Goal: Task Accomplishment & Management: Manage account settings

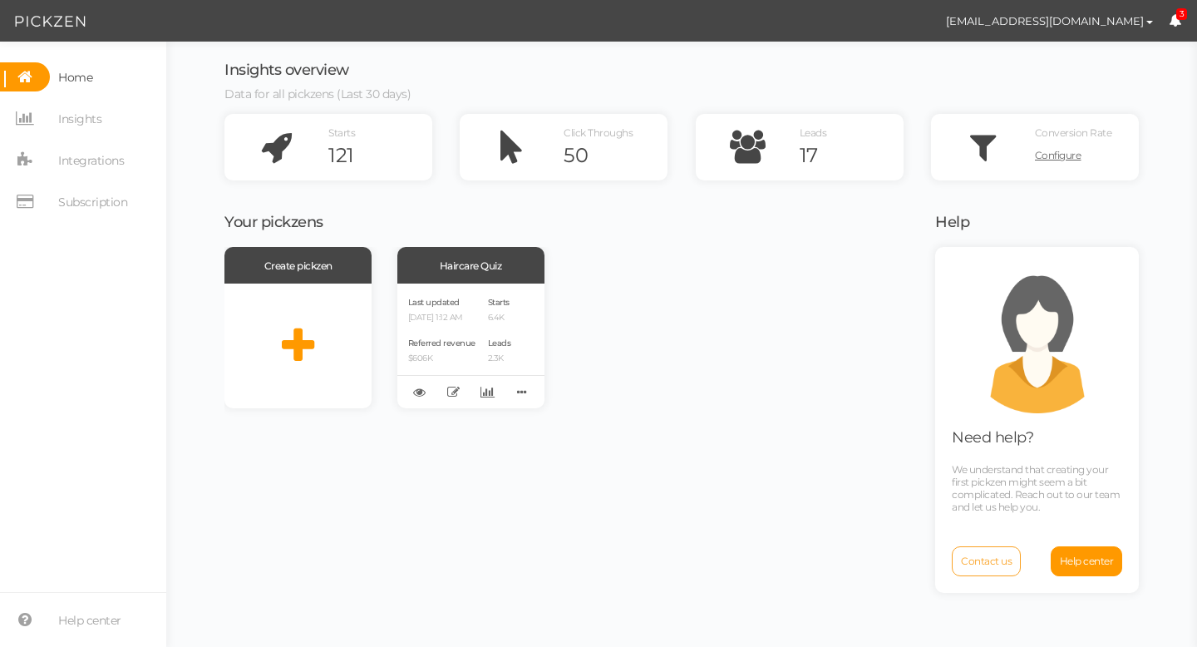
click at [1000, 565] on span "Contact us" at bounding box center [986, 561] width 51 height 12
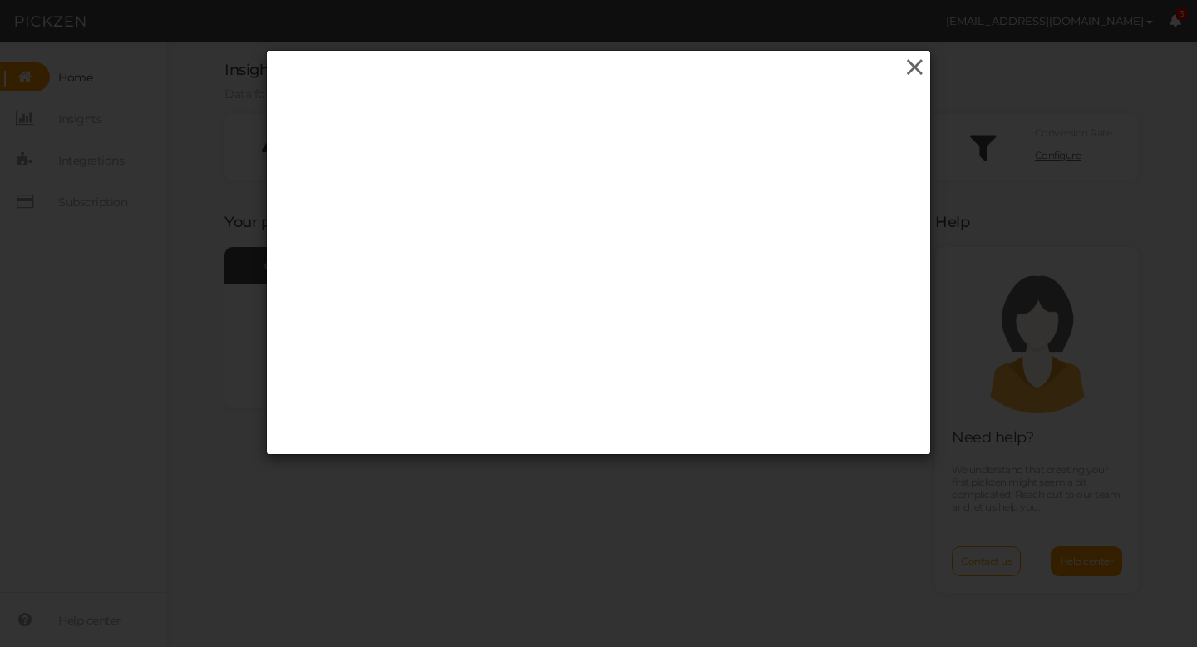
click at [911, 69] on icon at bounding box center [915, 67] width 24 height 25
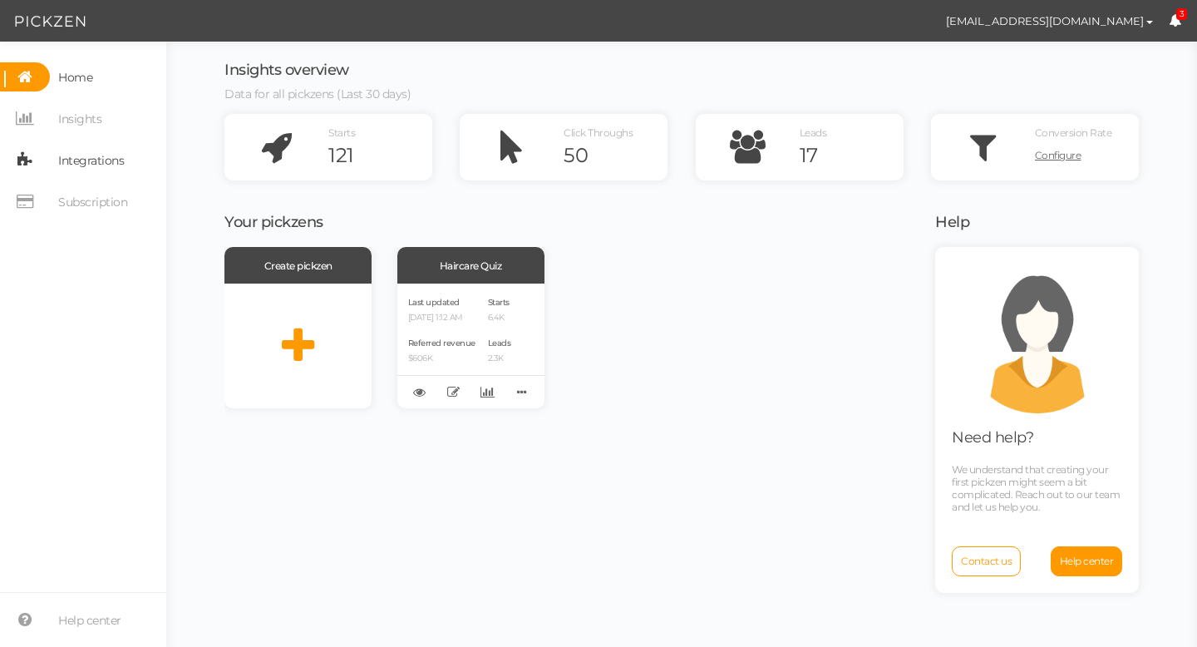
click at [80, 156] on span "Integrations" at bounding box center [91, 160] width 66 height 27
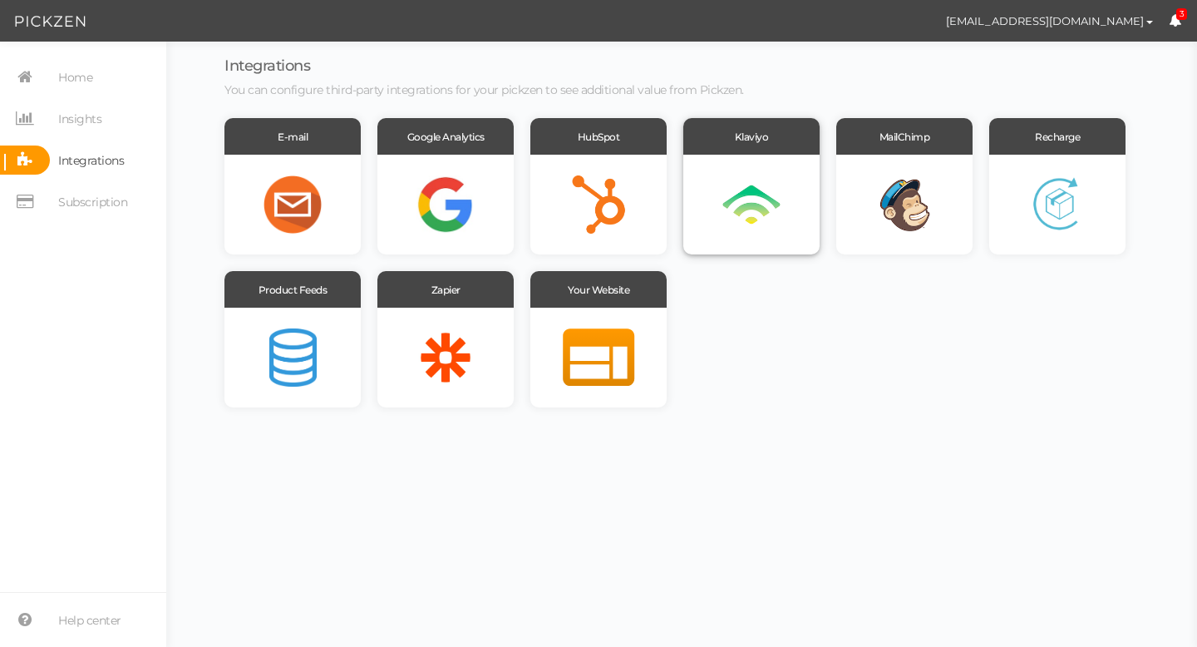
click at [758, 195] on div at bounding box center [751, 205] width 136 height 100
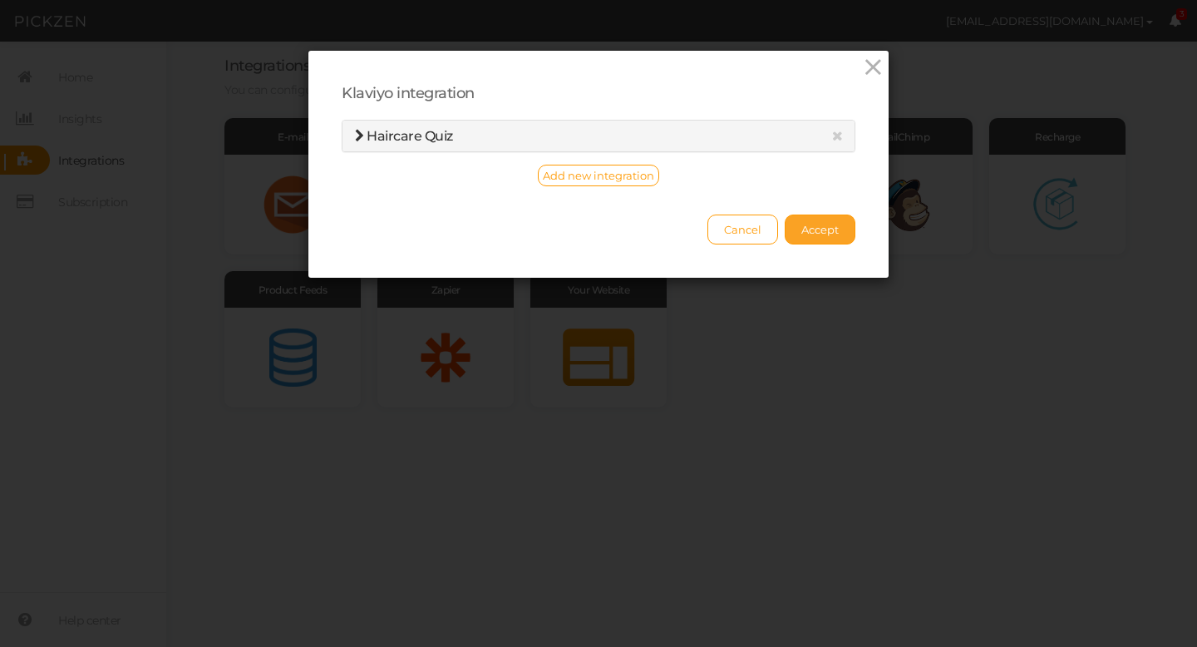
click at [836, 238] on button "Accept" at bounding box center [820, 229] width 71 height 30
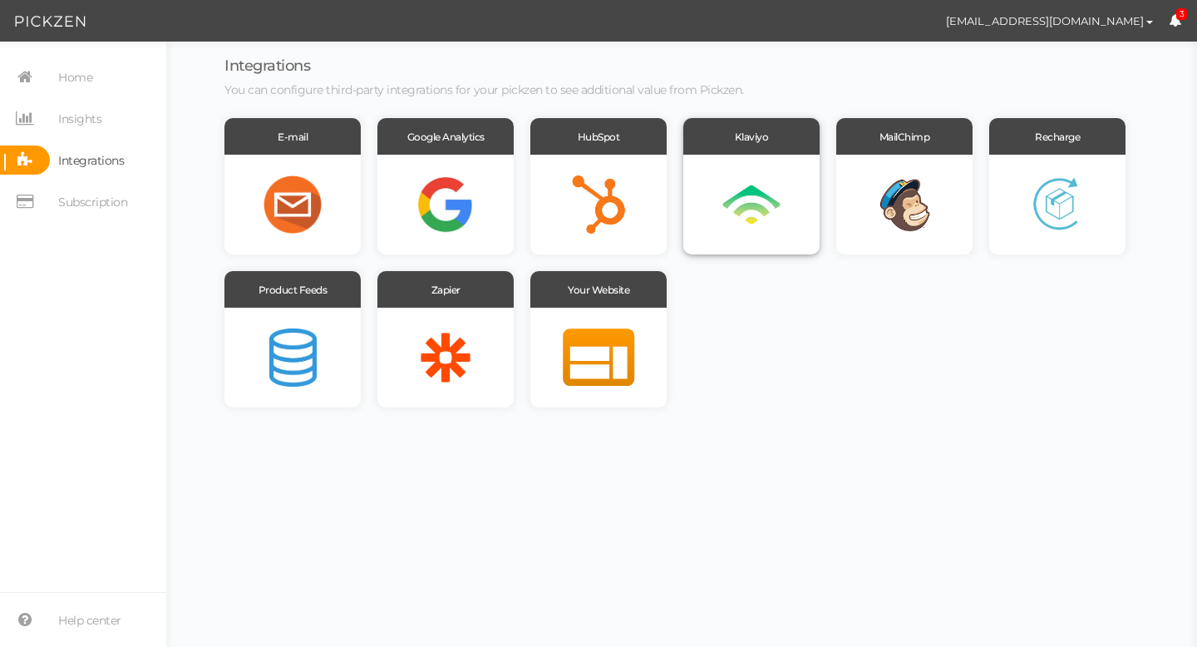
click at [750, 182] on div at bounding box center [751, 205] width 136 height 100
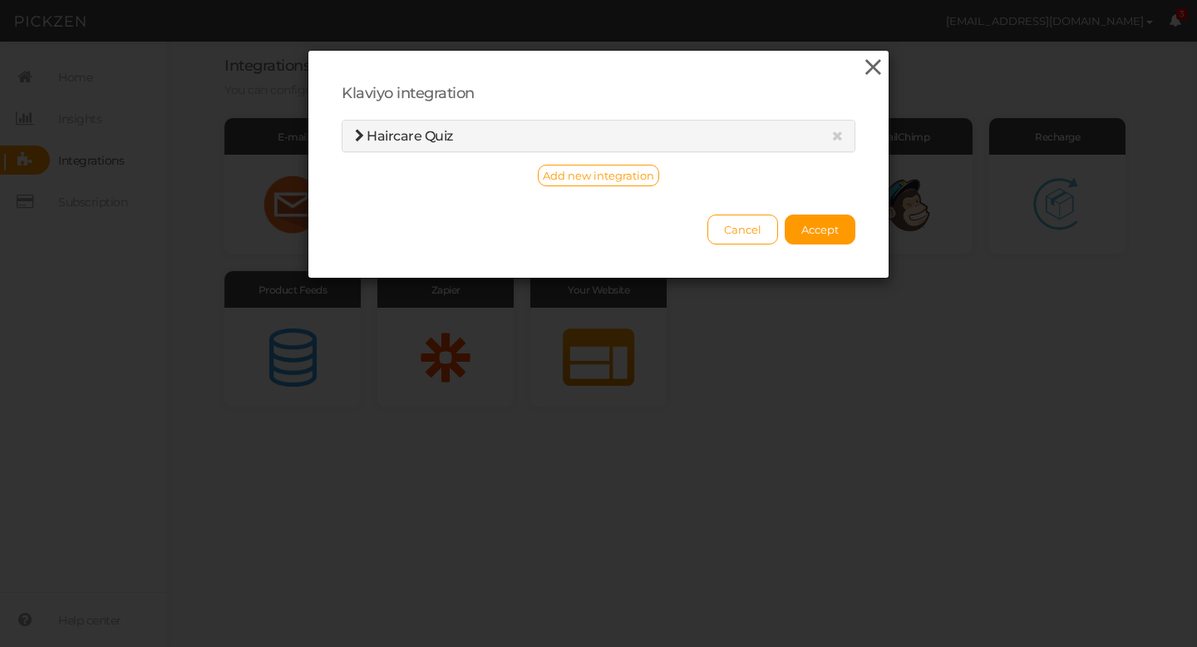
click at [868, 66] on icon at bounding box center [873, 67] width 24 height 25
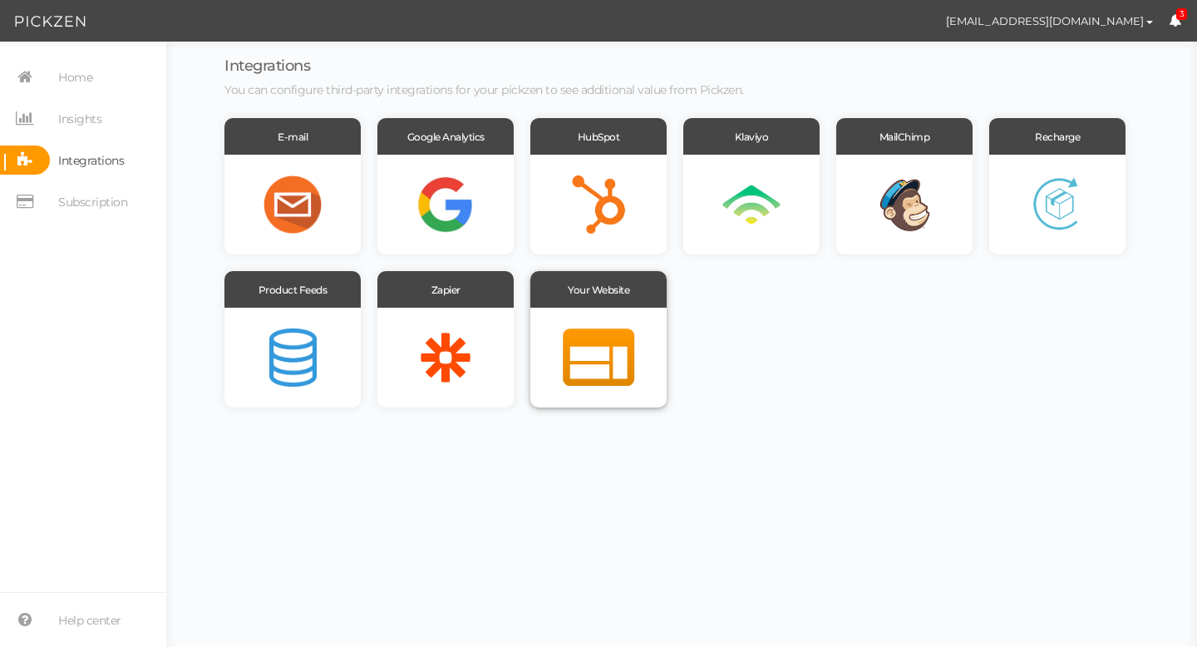
click at [565, 366] on div at bounding box center [598, 358] width 136 height 100
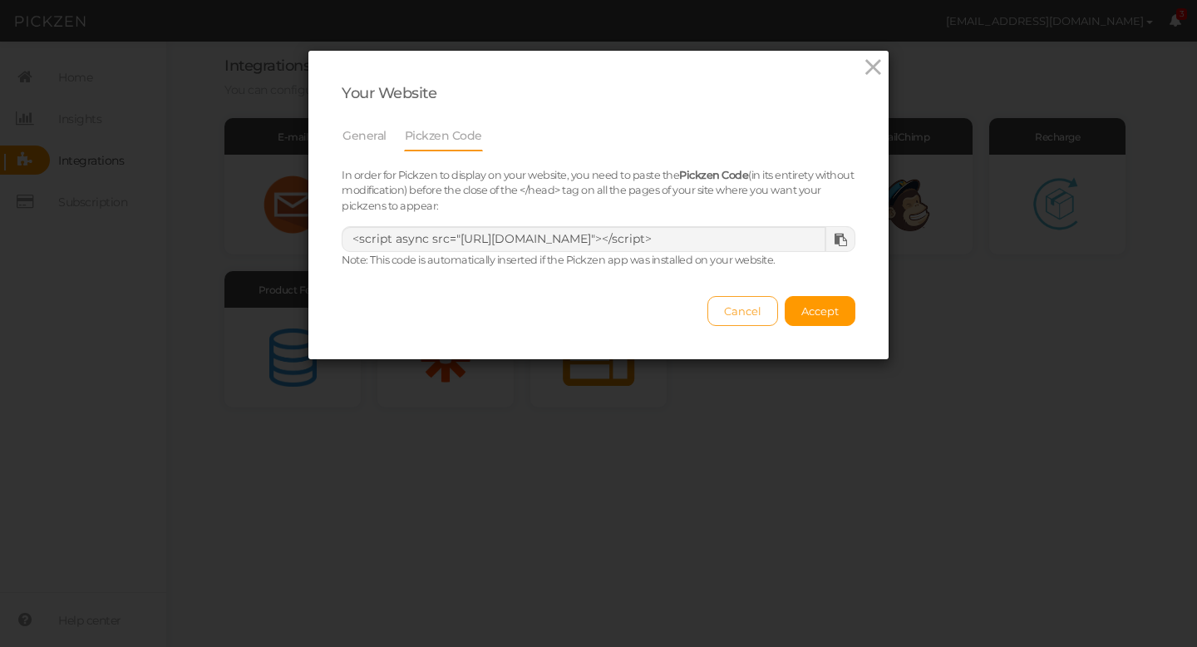
click at [737, 314] on span "Cancel" at bounding box center [742, 310] width 37 height 13
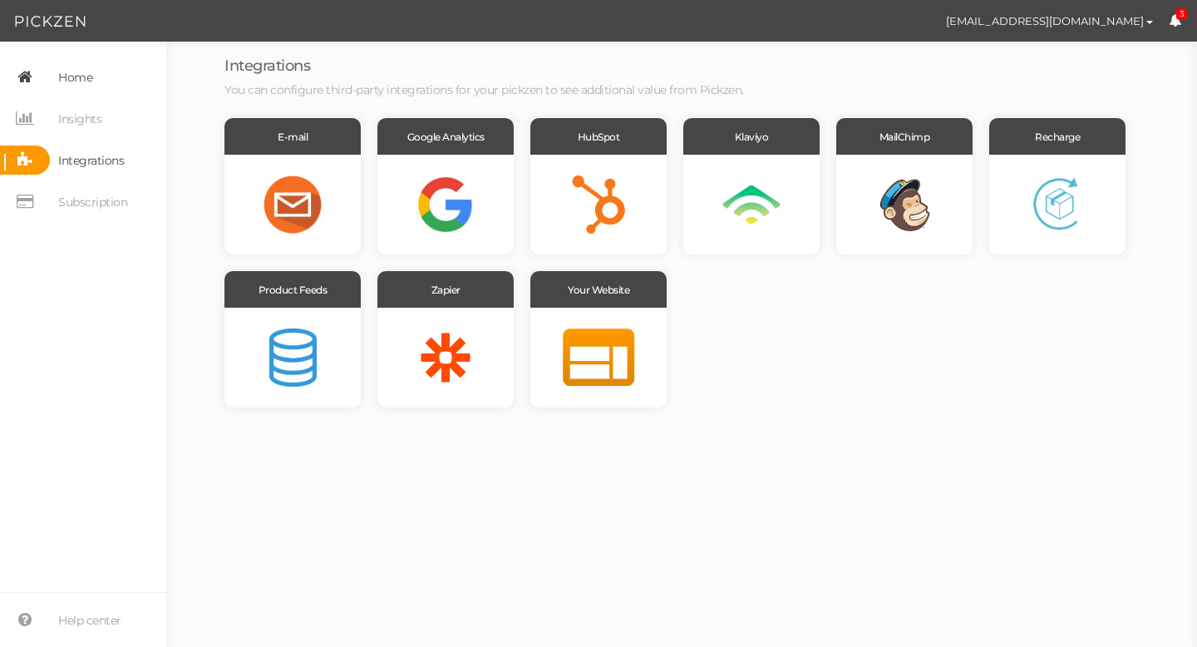
click at [71, 80] on span "Home" at bounding box center [75, 77] width 34 height 27
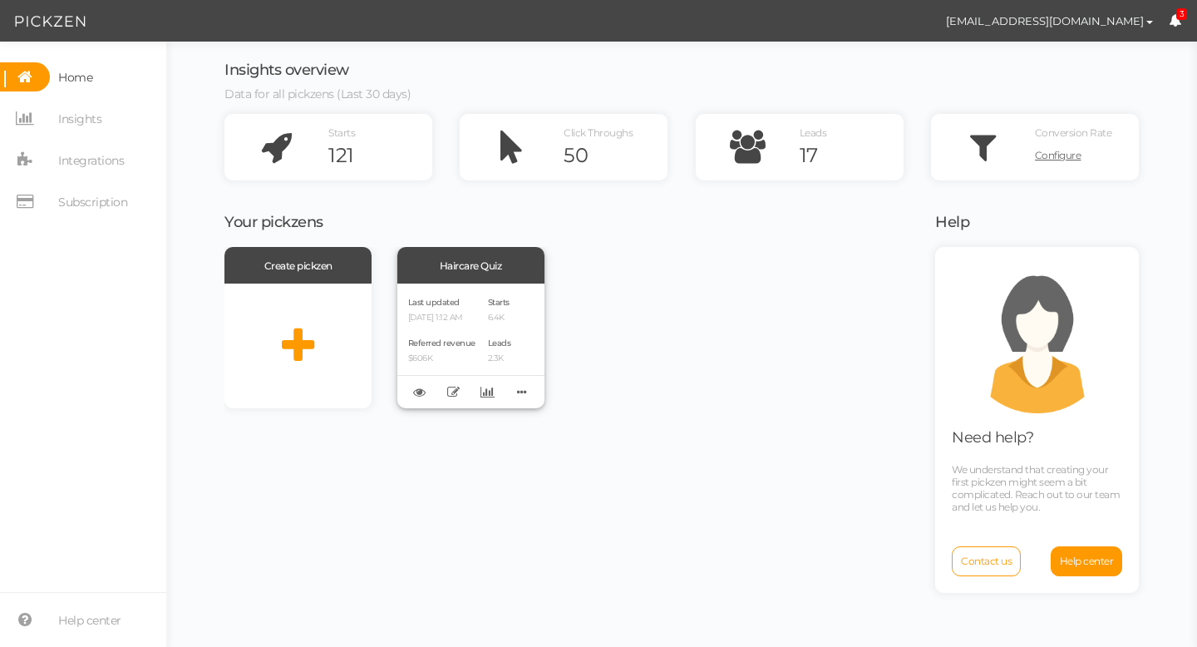
click at [479, 319] on div "Last updated [DATE] 1:12 AM Referred revenue $606K Starts 6.4K Leads 2.3K" at bounding box center [470, 345] width 147 height 125
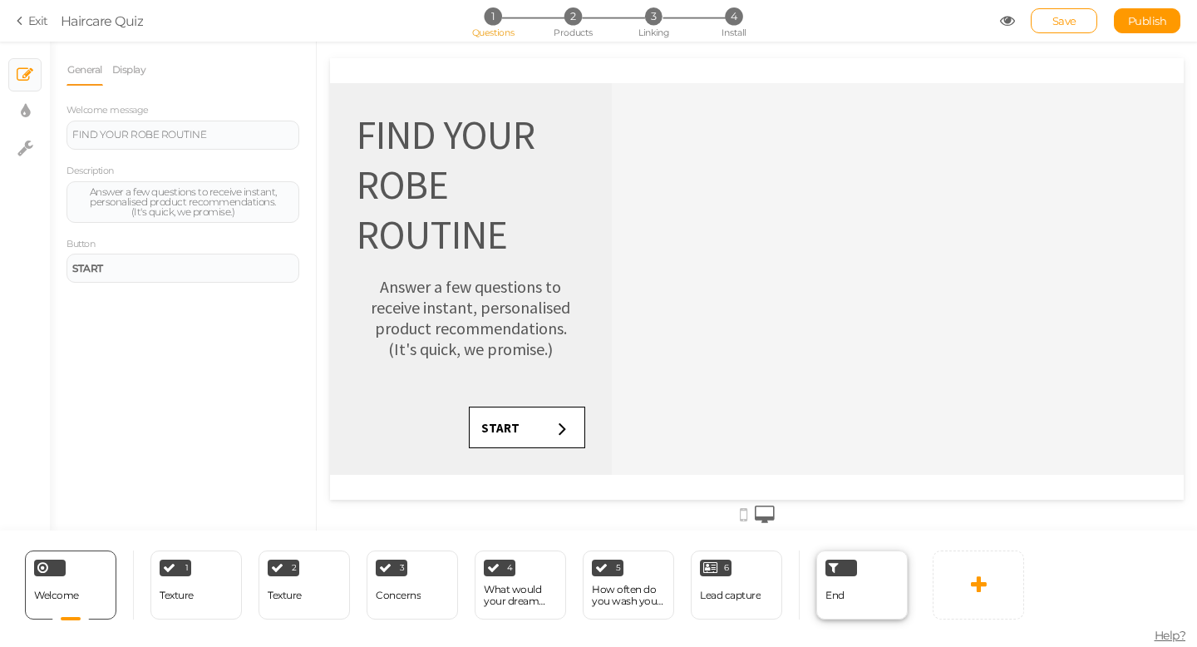
click at [860, 574] on div "End" at bounding box center [861, 584] width 91 height 69
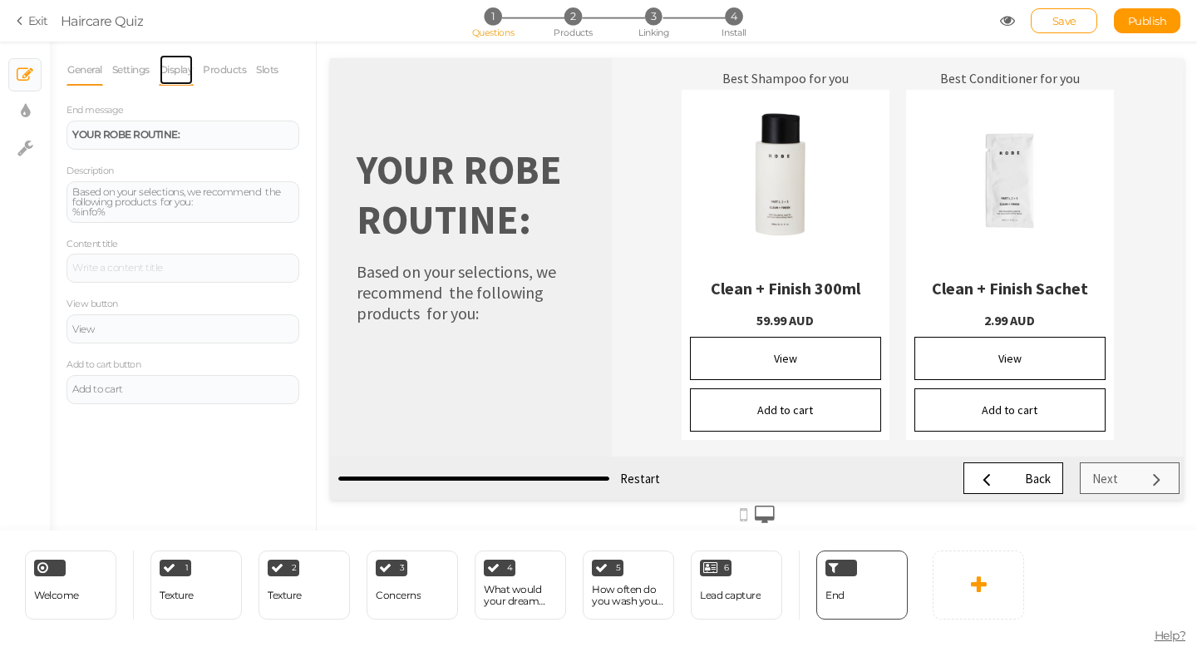
click at [176, 71] on link "Display" at bounding box center [177, 70] width 36 height 32
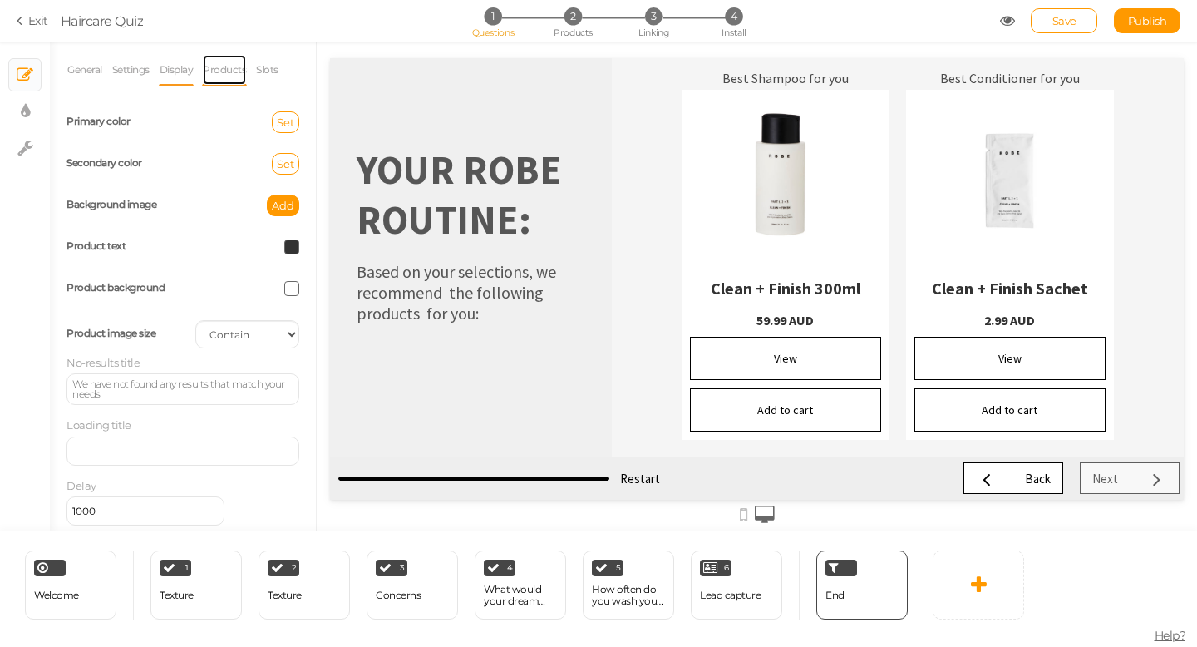
click at [222, 71] on link "Products" at bounding box center [224, 70] width 45 height 32
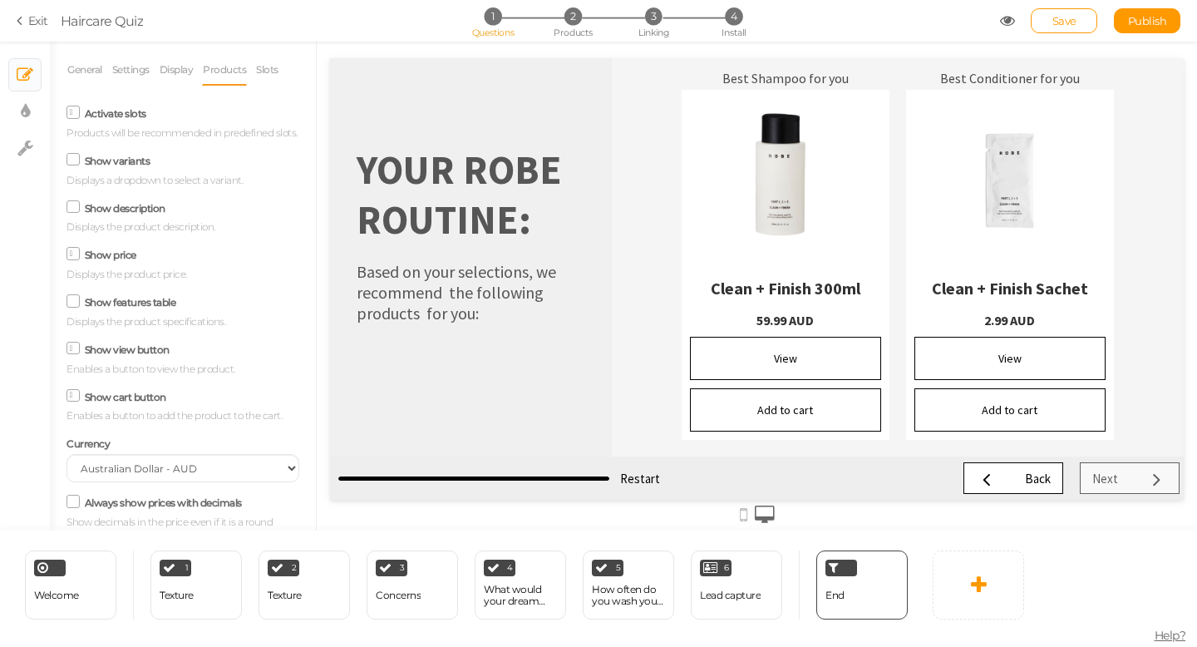
scroll to position [71, 0]
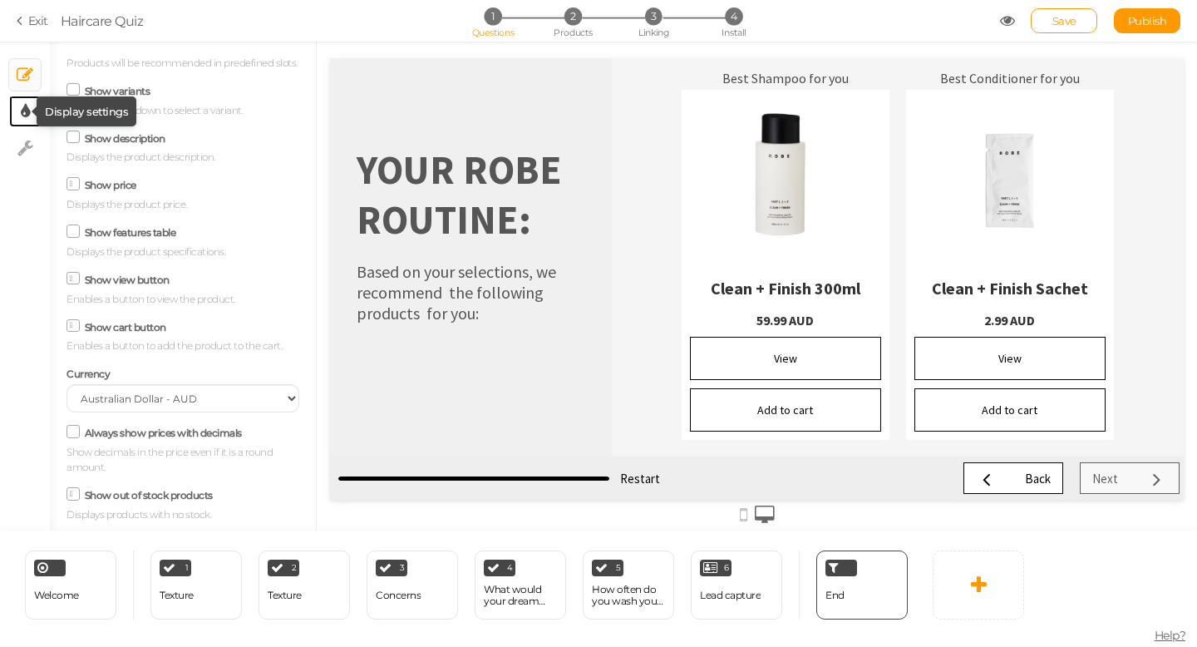
click at [23, 111] on icon at bounding box center [25, 111] width 9 height 17
select select "sourcesanspro"
select select "fade"
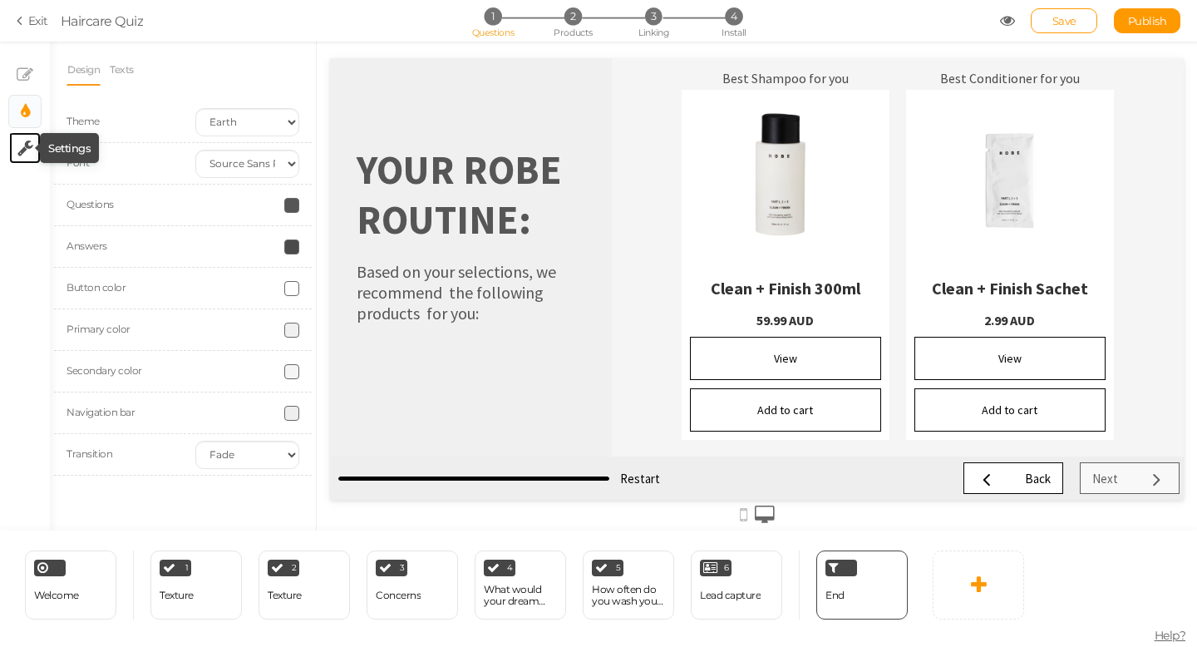
click at [25, 151] on icon at bounding box center [25, 148] width 16 height 17
select select "en"
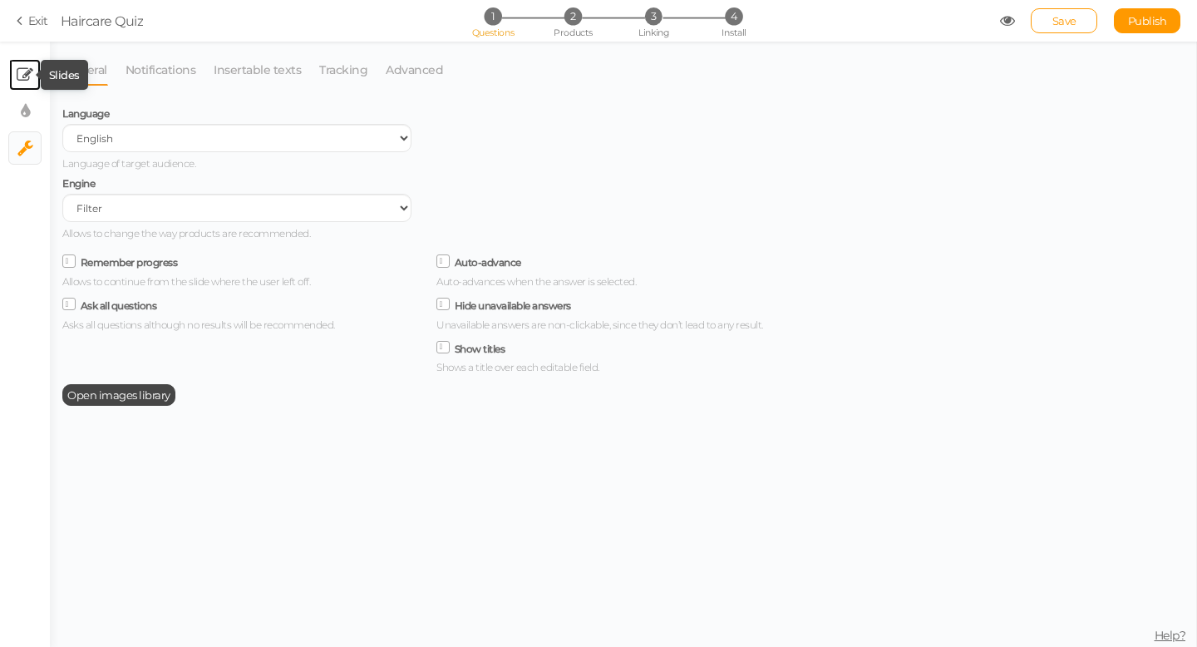
click at [22, 73] on icon at bounding box center [25, 75] width 17 height 17
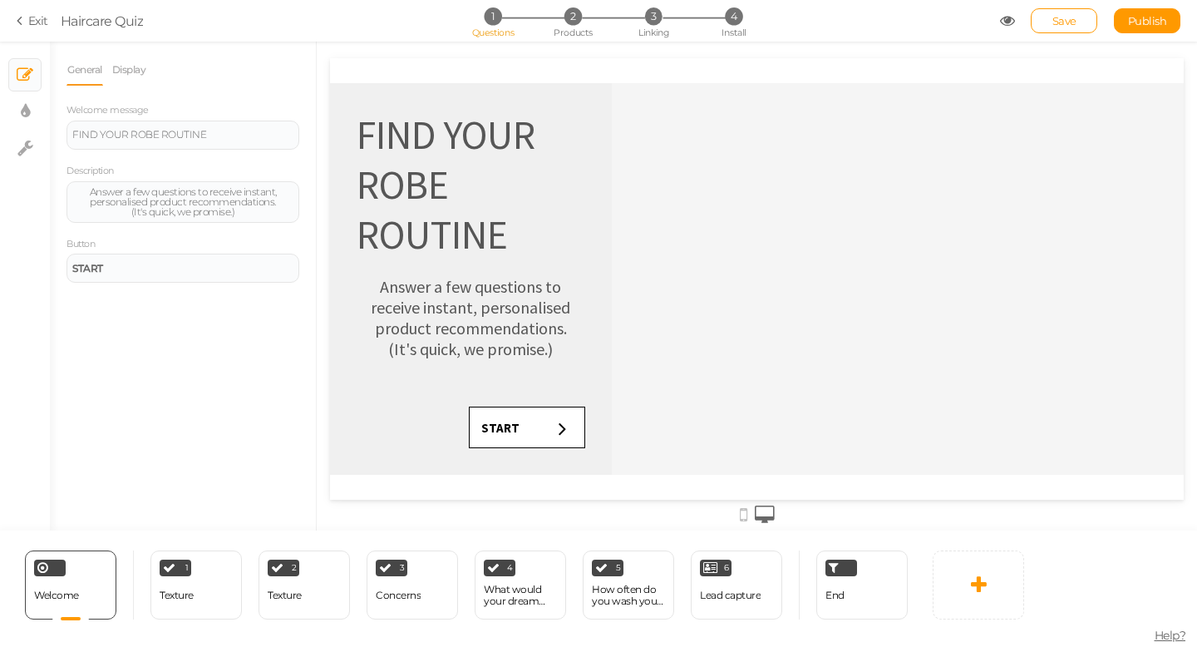
scroll to position [0, 0]
click at [746, 582] on div "Lead capture" at bounding box center [730, 595] width 61 height 29
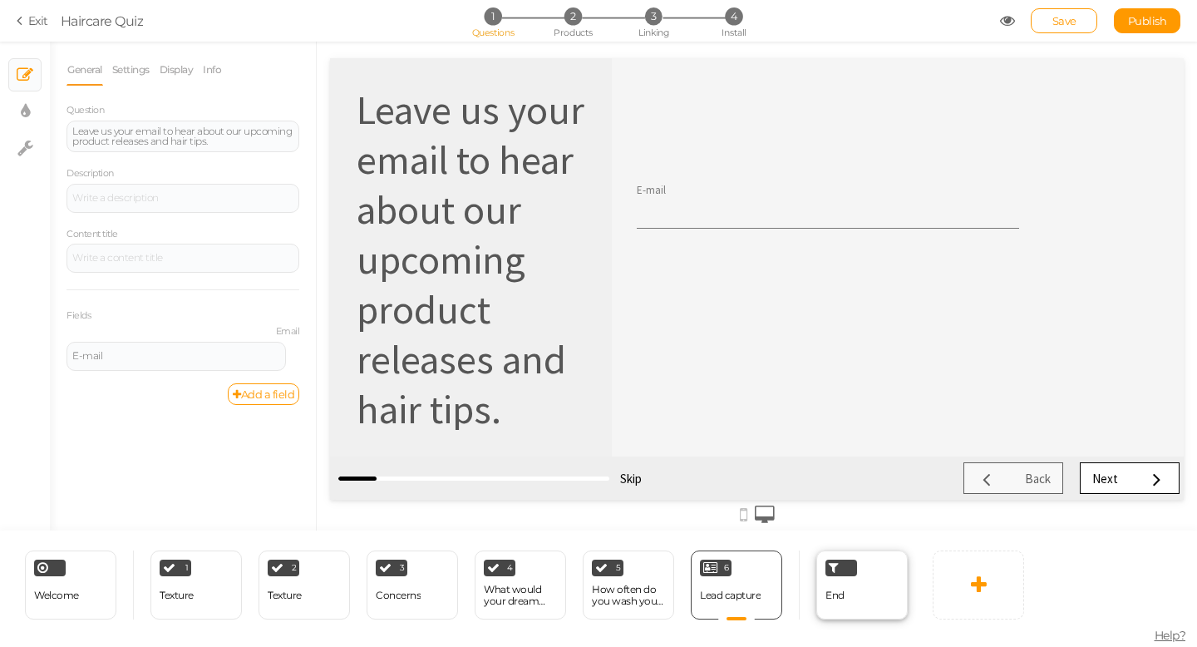
click at [857, 592] on div "End" at bounding box center [861, 584] width 91 height 69
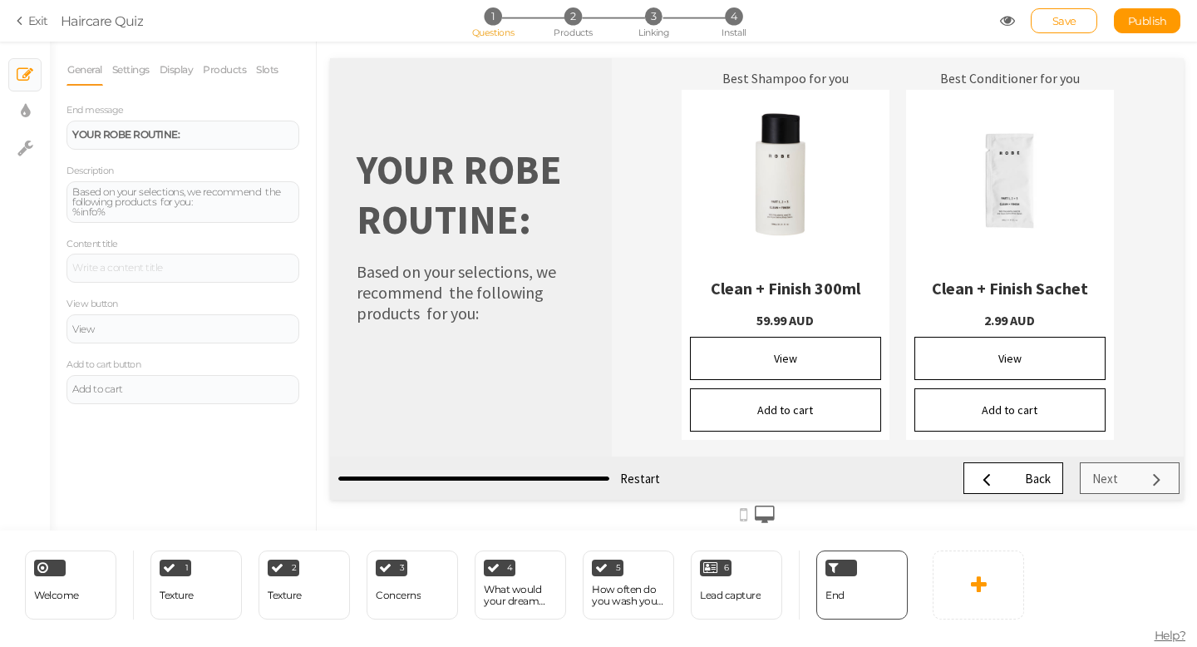
click at [809, 261] on div at bounding box center [785, 181] width 191 height 166
click at [225, 62] on link "Products" at bounding box center [224, 70] width 45 height 32
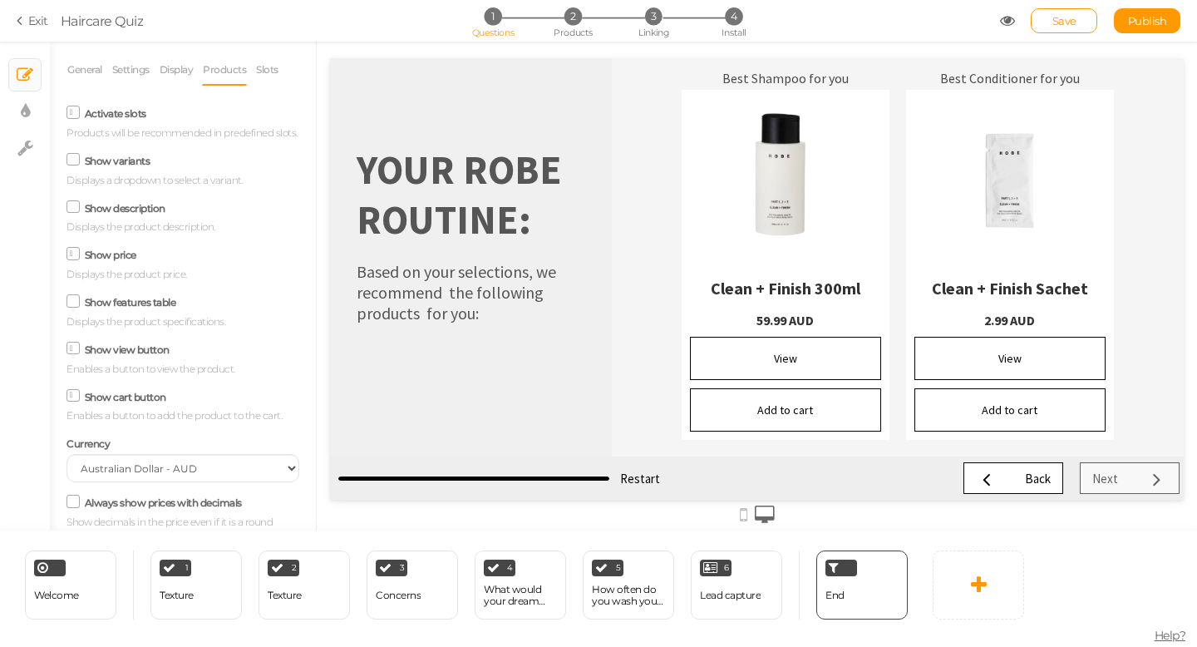
click at [76, 207] on icon at bounding box center [73, 206] width 22 height 8
click at [0, 0] on input "Show description" at bounding box center [0, 0] width 0 height 0
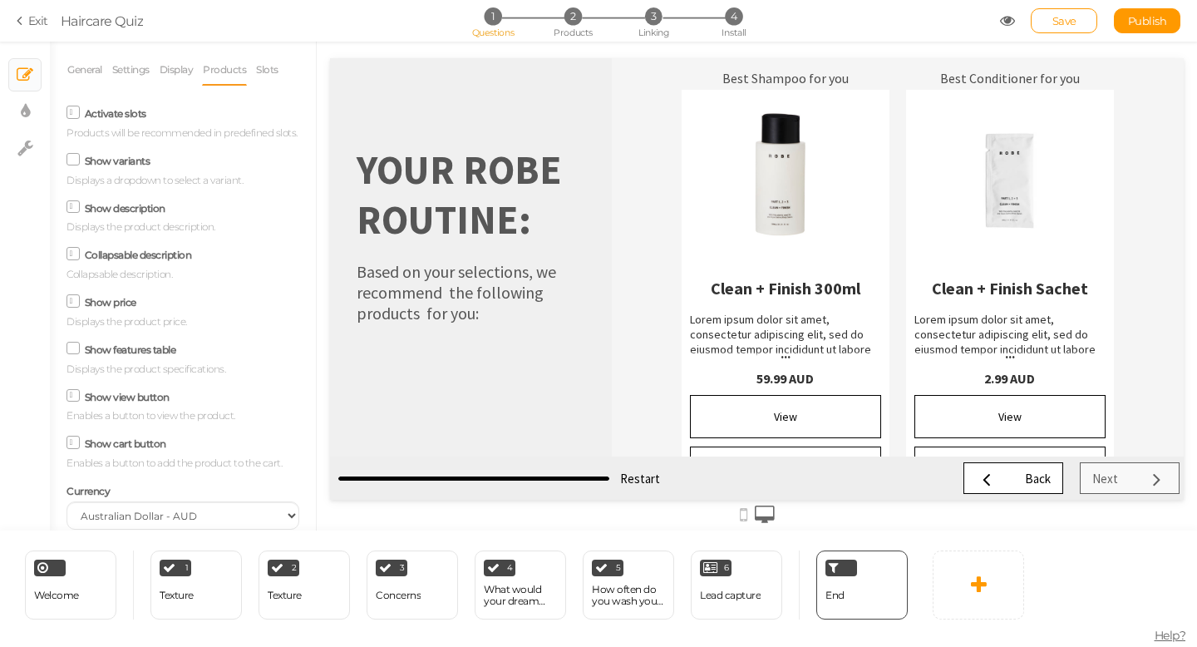
click at [747, 338] on div "Lorem ipsum dolor sit amet, consectetur adipiscing elit, sed do eiusmod tempor …" at bounding box center [785, 364] width 191 height 105
click at [773, 344] on div "Lorem ipsum dolor sit amet, consectetur adipiscing elit, sed do eiusmod tempor …" at bounding box center [785, 364] width 191 height 105
click at [78, 209] on span at bounding box center [73, 206] width 13 height 13
click at [0, 0] on input "Show description" at bounding box center [0, 0] width 0 height 0
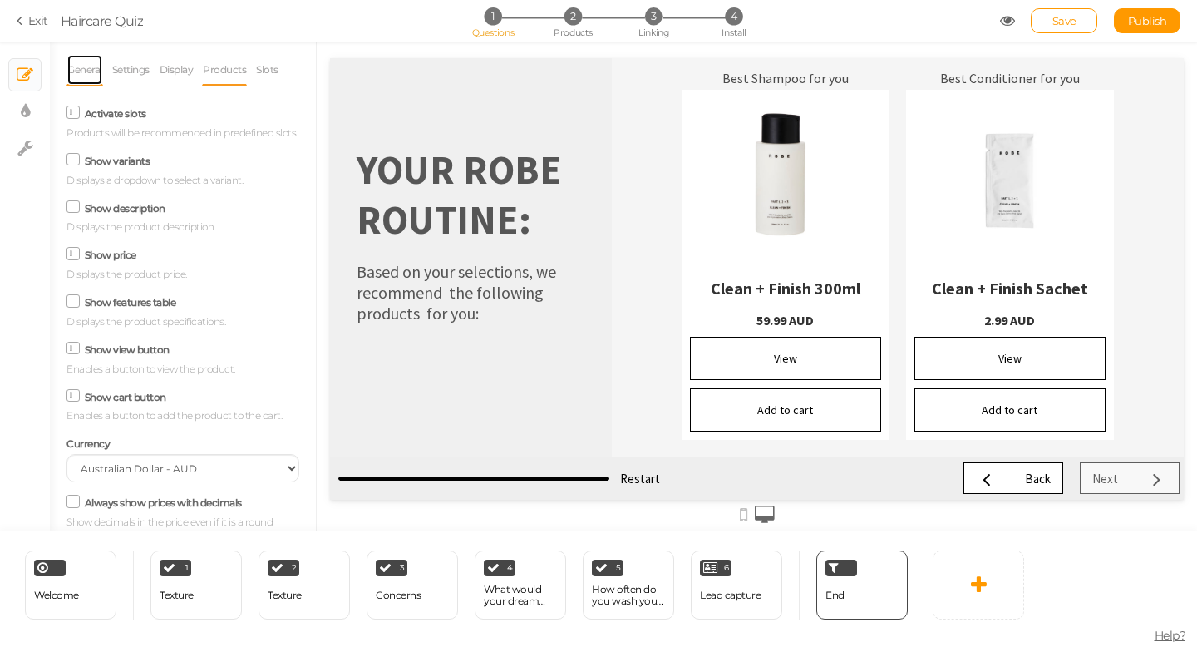
click at [92, 70] on link "General" at bounding box center [85, 70] width 37 height 32
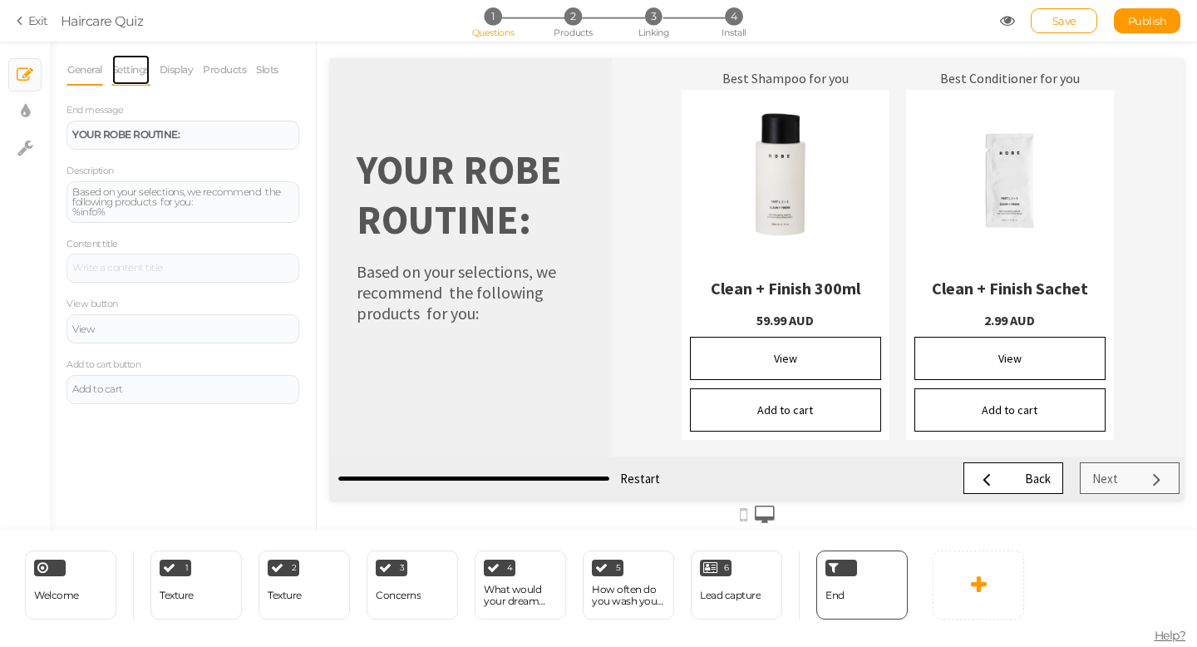
click at [141, 69] on link "Settings" at bounding box center [130, 70] width 39 height 32
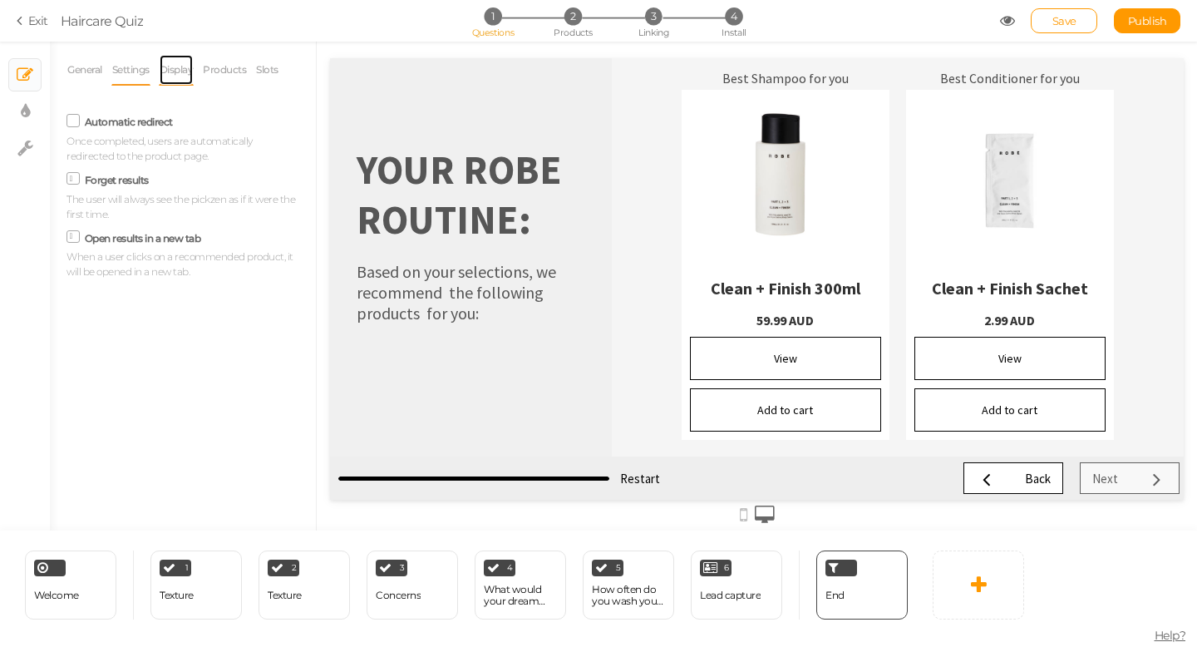
click at [174, 71] on link "Display" at bounding box center [177, 70] width 36 height 32
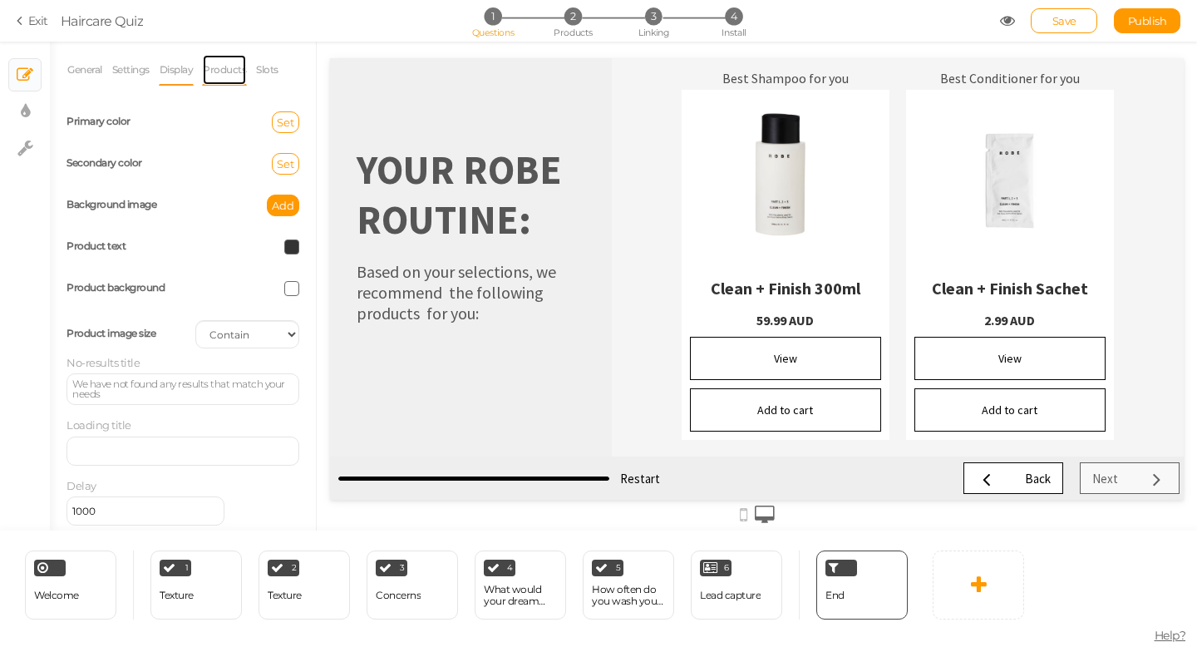
click at [224, 71] on link "Products" at bounding box center [224, 70] width 45 height 32
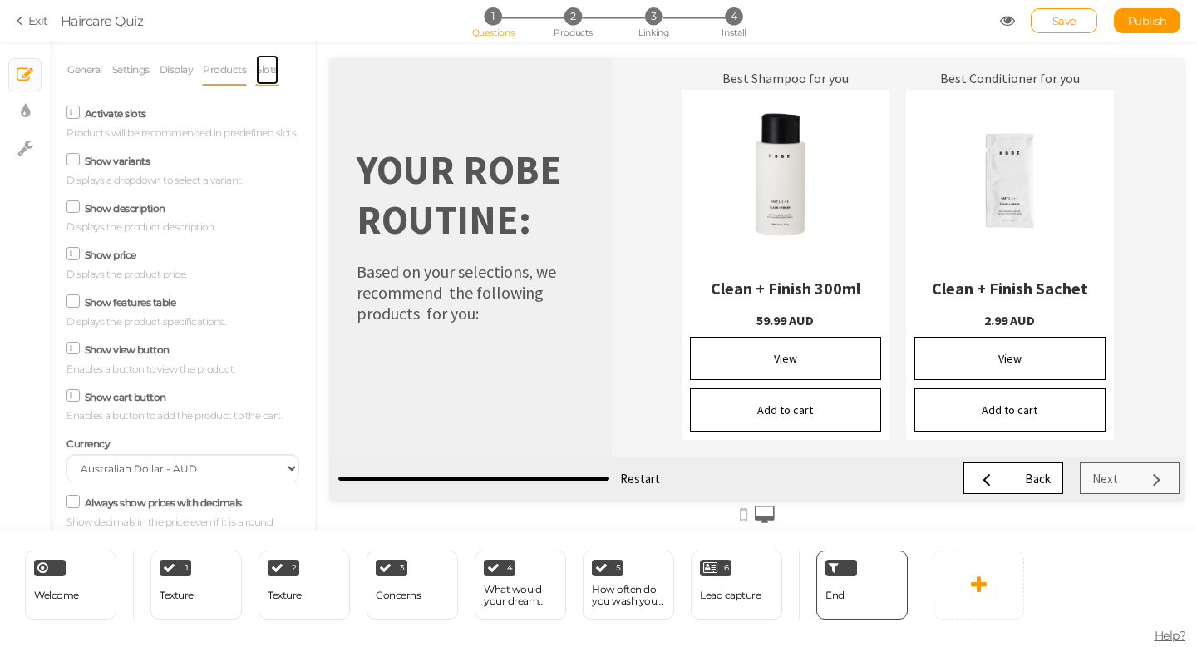
click at [271, 69] on link "Slots" at bounding box center [267, 70] width 24 height 32
